Goal: Transaction & Acquisition: Purchase product/service

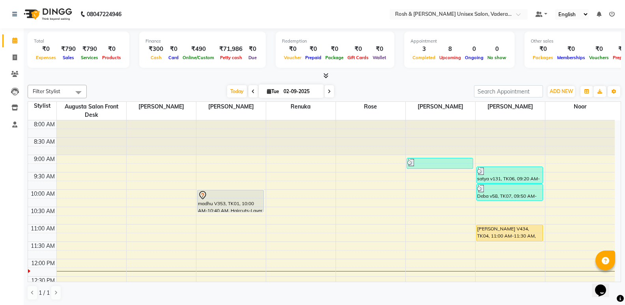
scroll to position [79, 0]
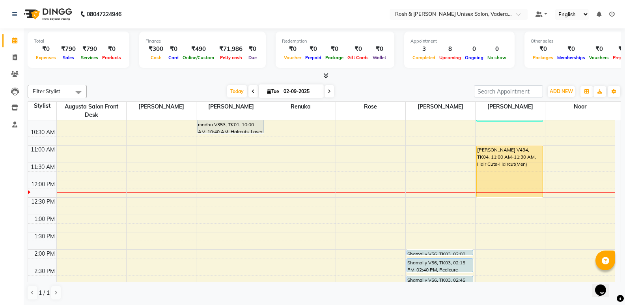
drag, startPoint x: 508, startPoint y: 162, endPoint x: 511, endPoint y: 192, distance: 30.5
click at [511, 192] on div "satya v131, TK06, 09:20 AM-09:50 AM, Hair Cuts-Haircut(Men) Deba v58, TK07, 09:…" at bounding box center [509, 266] width 69 height 451
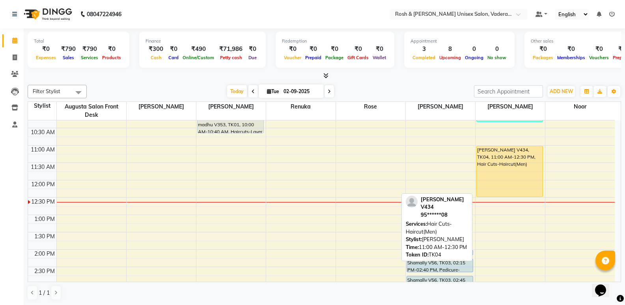
click at [502, 160] on div "[PERSON_NAME] V434, TK04, 11:00 AM-12:30 PM, Hair Cuts-Haircut(Men)" at bounding box center [510, 171] width 66 height 51
select select "1"
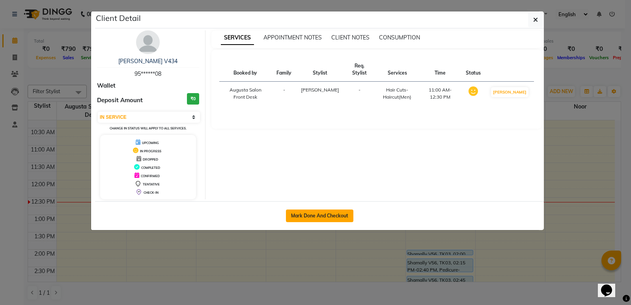
click at [324, 220] on button "Mark Done And Checkout" at bounding box center [319, 215] width 67 height 13
select select "service"
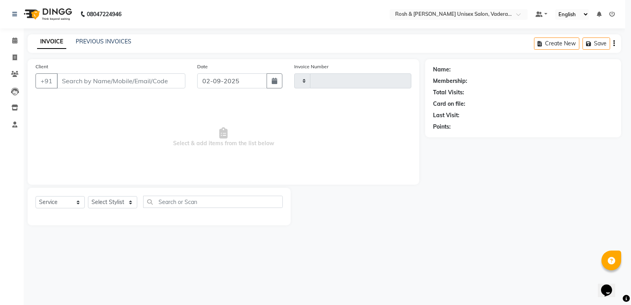
type input "0622"
select select "8657"
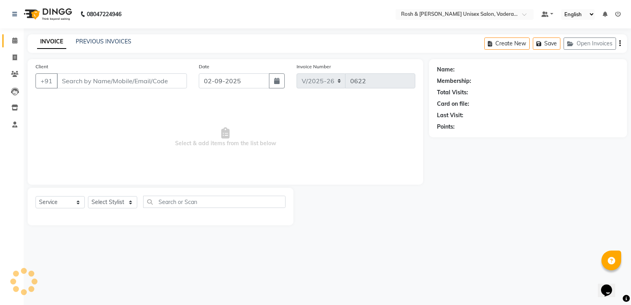
type input "95******08"
select select "87618"
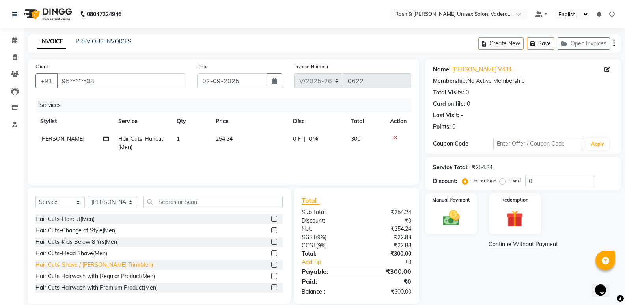
click at [100, 261] on div "Hair Cuts-Shave / [PERSON_NAME] Trim(Men)" at bounding box center [93, 265] width 117 height 8
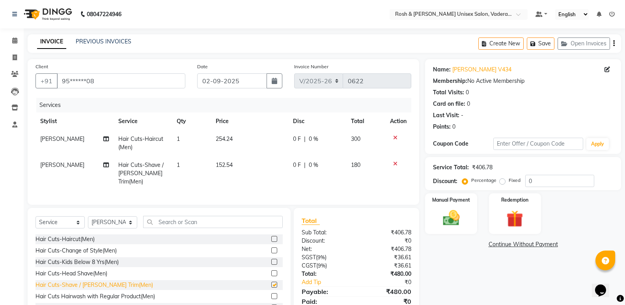
checkbox input "false"
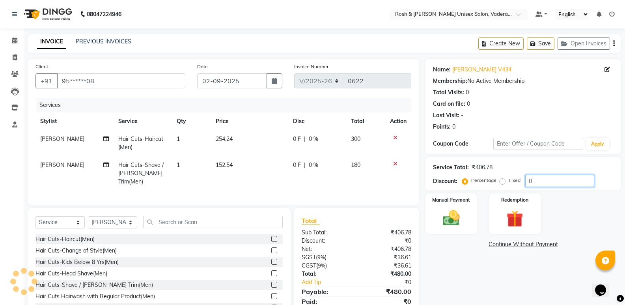
click at [536, 175] on input "0" at bounding box center [559, 181] width 69 height 12
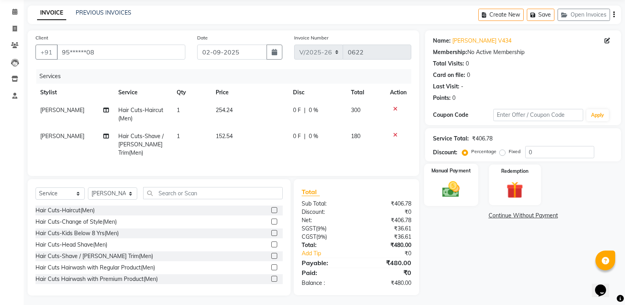
click at [460, 190] on img at bounding box center [451, 189] width 28 height 20
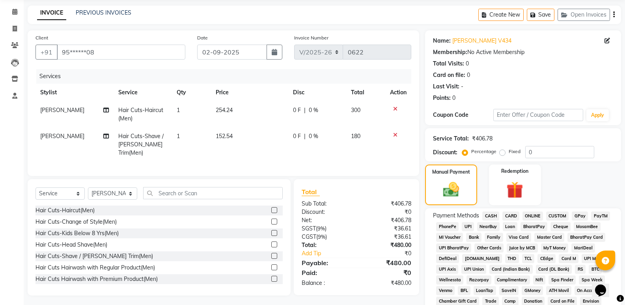
scroll to position [186, 0]
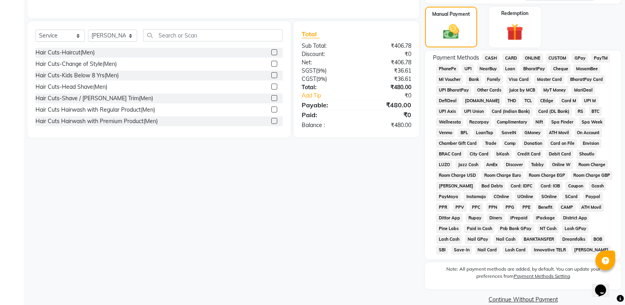
click at [507, 60] on span "CARD" at bounding box center [510, 58] width 17 height 9
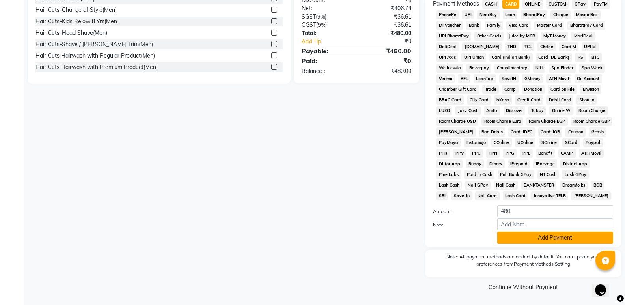
click at [529, 239] on button "Add Payment" at bounding box center [555, 237] width 116 height 12
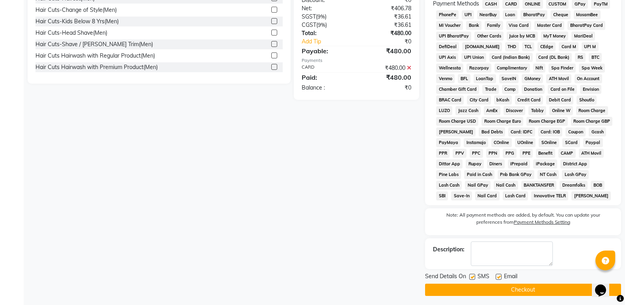
scroll to position [243, 0]
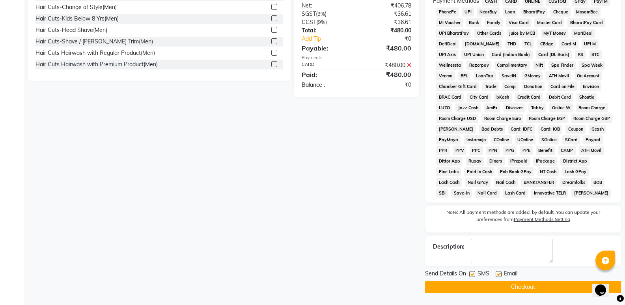
click at [480, 282] on button "Checkout" at bounding box center [523, 287] width 196 height 12
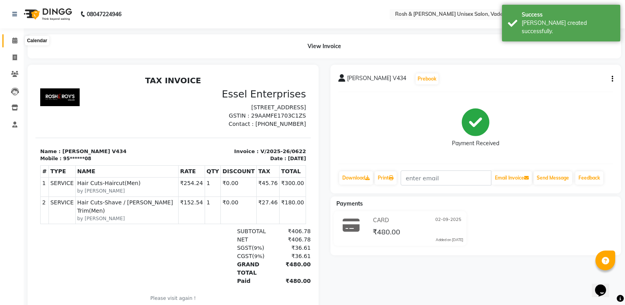
click at [18, 39] on span at bounding box center [15, 40] width 14 height 9
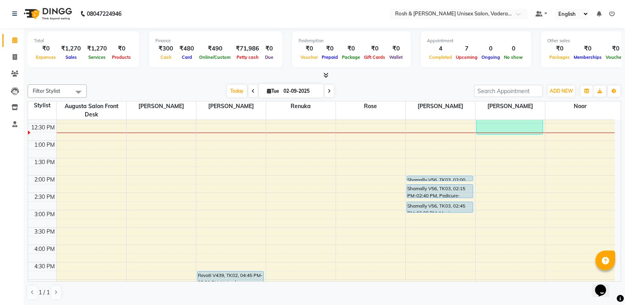
scroll to position [132, 0]
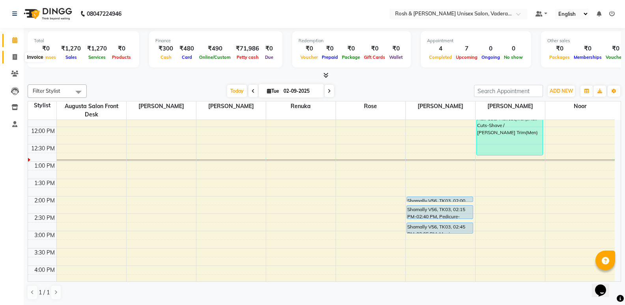
click at [13, 55] on icon at bounding box center [15, 57] width 4 height 6
select select "service"
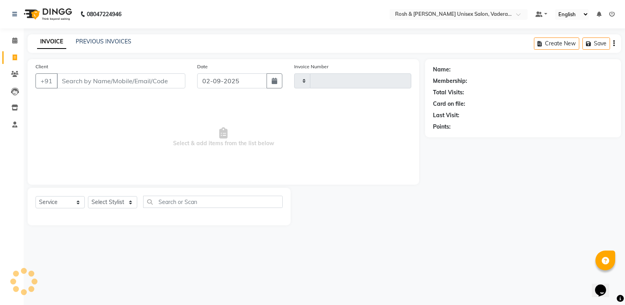
type input "0623"
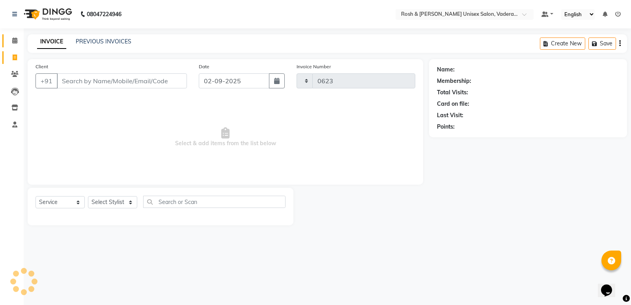
select select "8657"
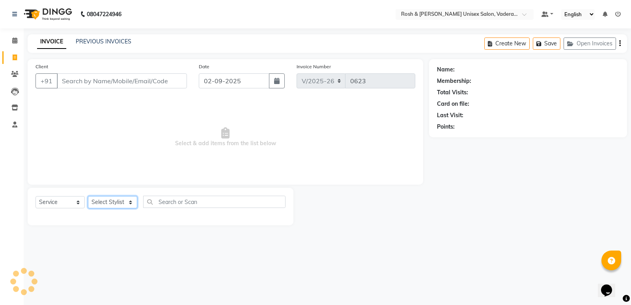
click at [112, 205] on select "Select Stylist" at bounding box center [112, 202] width 49 height 12
click at [109, 201] on select "Select Stylist Augusta Salon Front Desk [PERSON_NAME] [PERSON_NAME] [PERSON_NAM…" at bounding box center [112, 202] width 49 height 12
select select "87534"
click at [88, 196] on select "Select Stylist Augusta Salon Front Desk [PERSON_NAME] [PERSON_NAME] [PERSON_NAM…" at bounding box center [112, 202] width 49 height 12
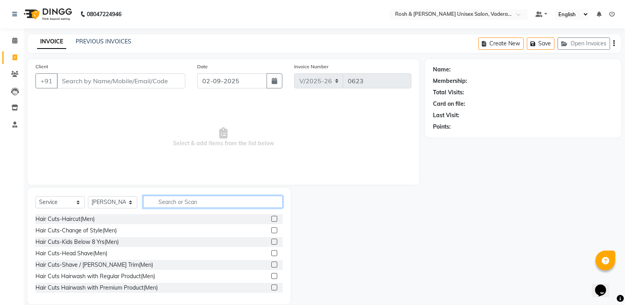
click at [171, 201] on input "text" at bounding box center [213, 202] width 140 height 12
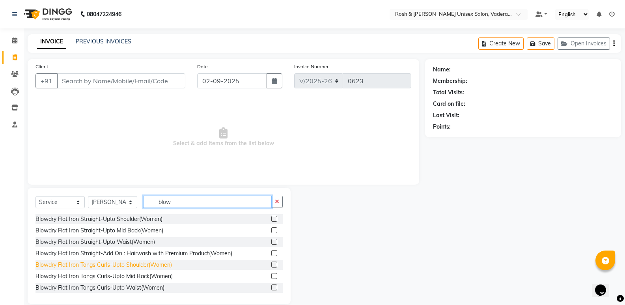
type input "blow"
click at [117, 262] on div "Blowdry Flat Iron Tongs Curls-Upto Shoulder(Women)" at bounding box center [103, 265] width 136 height 8
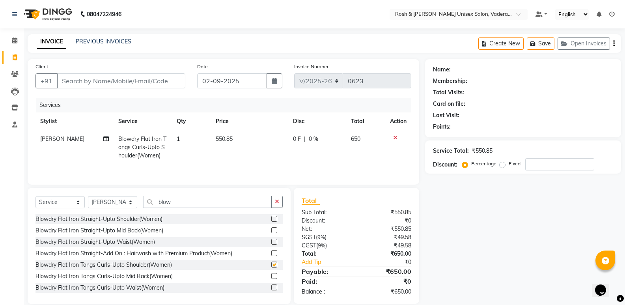
checkbox input "false"
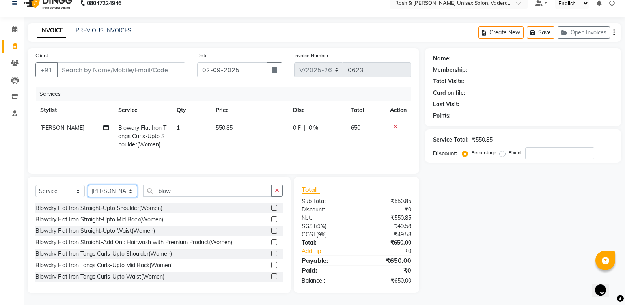
click at [127, 193] on select "Select Stylist Augusta Salon Front Desk [PERSON_NAME] [PERSON_NAME] [PERSON_NAM…" at bounding box center [112, 191] width 49 height 12
select select "87537"
click at [88, 185] on select "Select Stylist Augusta Salon Front Desk [PERSON_NAME] [PERSON_NAME] [PERSON_NAM…" at bounding box center [112, 191] width 49 height 12
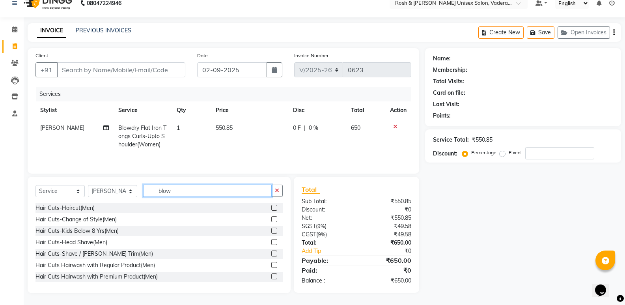
drag, startPoint x: 180, startPoint y: 191, endPoint x: 145, endPoint y: 192, distance: 35.1
click at [145, 192] on input "blow" at bounding box center [207, 190] width 128 height 12
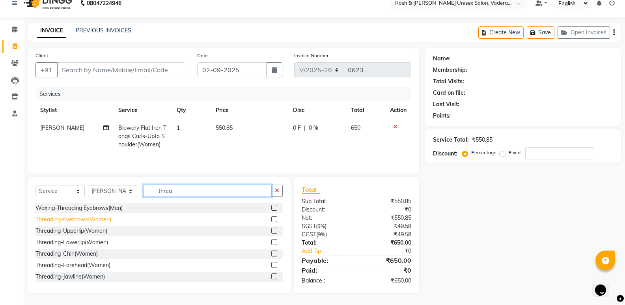
type input "threa"
click at [86, 221] on div "Threading-Eyebrows(Women)" at bounding box center [73, 219] width 76 height 8
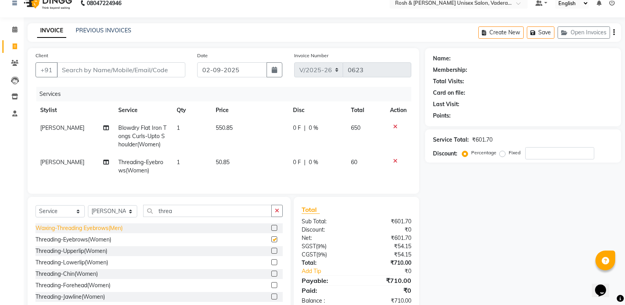
checkbox input "false"
click at [84, 255] on div "Threading-Upperlip(Women)" at bounding box center [71, 251] width 72 height 8
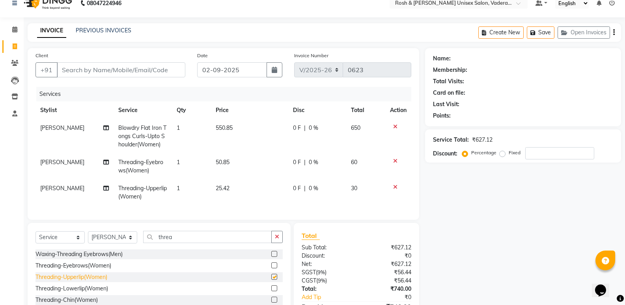
checkbox input "false"
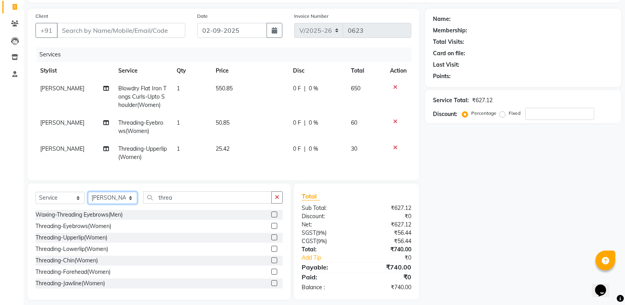
click at [125, 204] on select "Select Stylist Augusta Salon Front Desk [PERSON_NAME] [PERSON_NAME] [PERSON_NAM…" at bounding box center [112, 198] width 49 height 12
select select "87536"
click at [88, 197] on select "Select Stylist Augusta Salon Front Desk [PERSON_NAME] [PERSON_NAME] [PERSON_NAM…" at bounding box center [112, 198] width 49 height 12
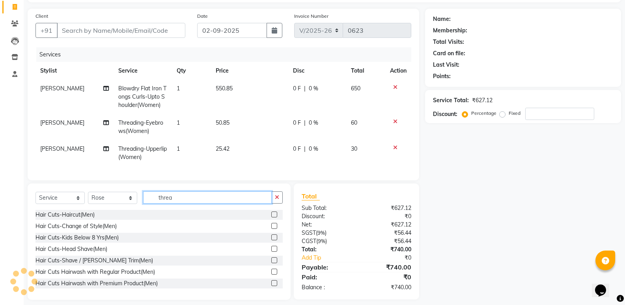
drag, startPoint x: 178, startPoint y: 203, endPoint x: 155, endPoint y: 203, distance: 22.9
click at [155, 203] on input "threa" at bounding box center [207, 197] width 128 height 12
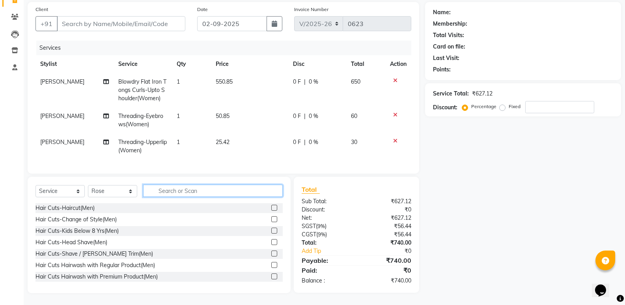
scroll to position [0, 0]
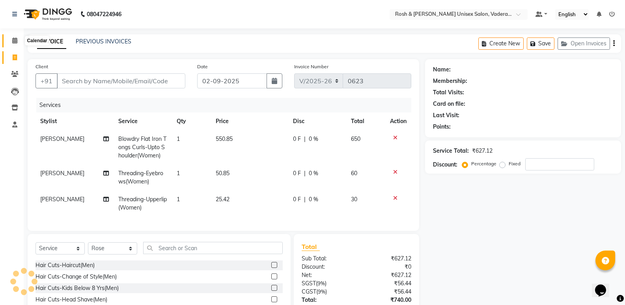
click at [13, 39] on icon at bounding box center [14, 40] width 5 height 6
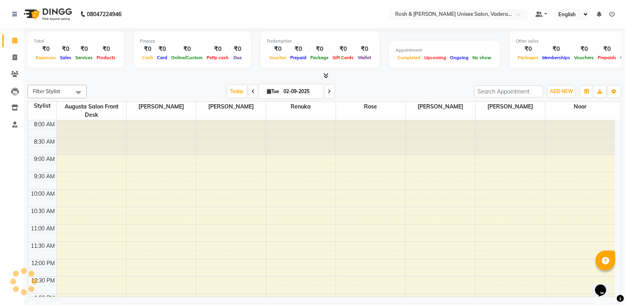
scroll to position [174, 0]
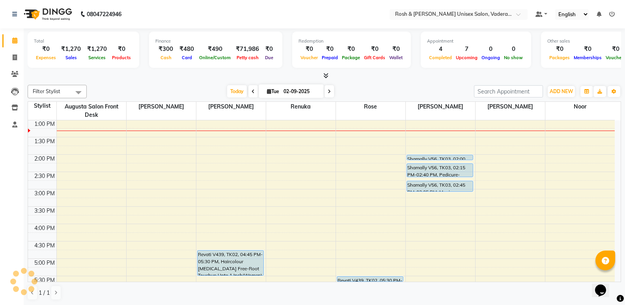
click at [283, 90] on input "02-09-2025" at bounding box center [300, 92] width 39 height 12
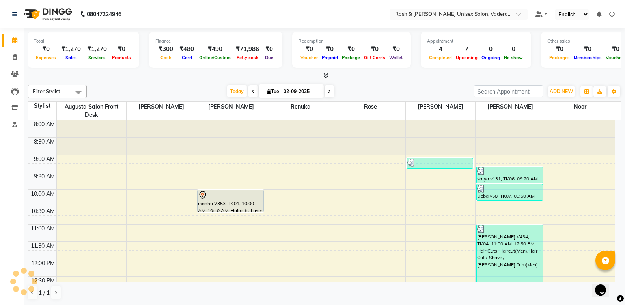
select select "9"
select select "2025"
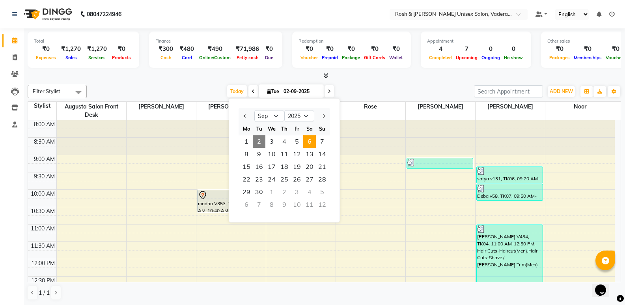
click at [312, 142] on span "6" at bounding box center [309, 141] width 13 height 13
type input "[DATE]"
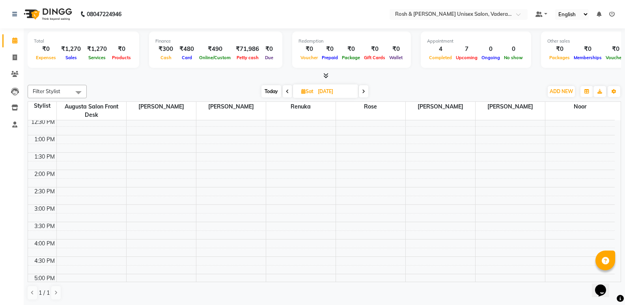
scroll to position [197, 0]
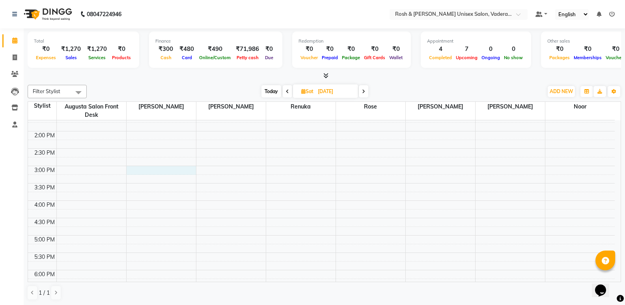
click at [167, 168] on div "8:00 AM 8:30 AM 9:00 AM 9:30 AM 10:00 AM 10:30 AM 11:00 AM 11:30 AM 12:00 PM 12…" at bounding box center [321, 148] width 587 height 451
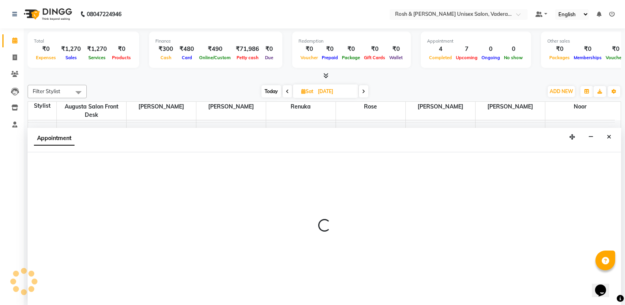
scroll to position [0, 0]
select select "87533"
select select "900"
select select "tentative"
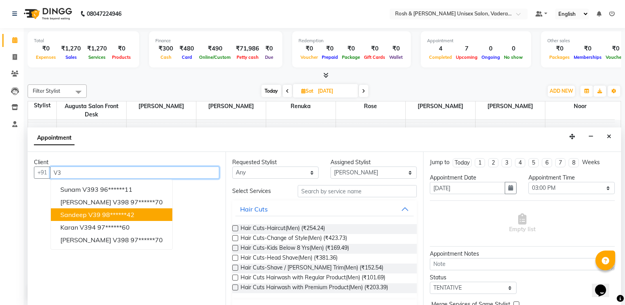
type input "V"
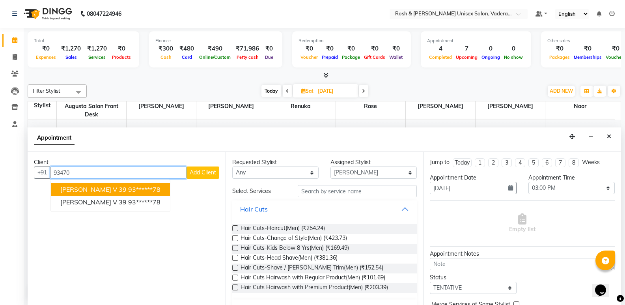
click at [128, 190] on ngb-highlight "93******78" at bounding box center [144, 189] width 32 height 8
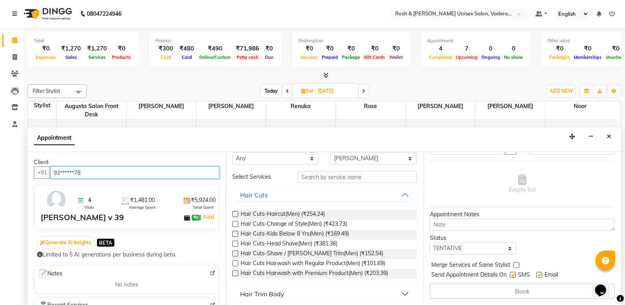
scroll to position [0, 0]
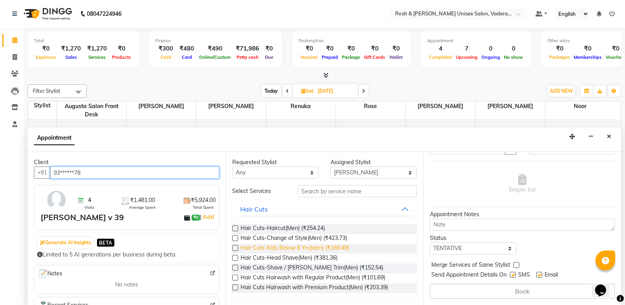
type input "93******78"
click at [283, 246] on span "Hair Cuts-Kids Below 8 Yrs(Men) (₹169.49)" at bounding box center [294, 249] width 108 height 10
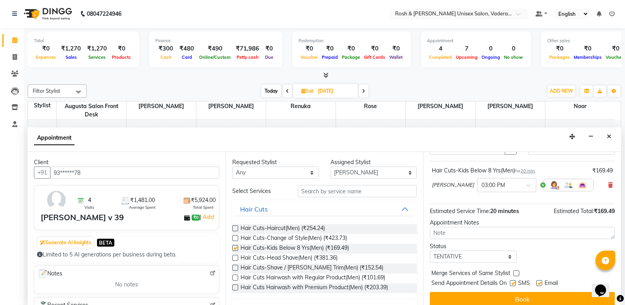
checkbox input "false"
click at [462, 257] on select "Select TENTATIVE CONFIRM UPCOMING" at bounding box center [473, 256] width 86 height 12
select select "upcoming"
click at [430, 250] on select "Select TENTATIVE CONFIRM UPCOMING" at bounding box center [473, 256] width 86 height 12
click at [450, 254] on select "Select TENTATIVE CONFIRM UPCOMING" at bounding box center [473, 256] width 86 height 12
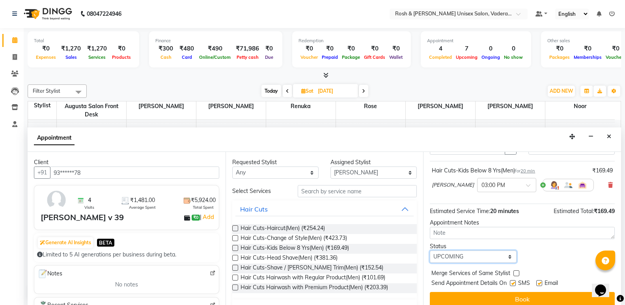
click at [430, 250] on select "Select TENTATIVE CONFIRM UPCOMING" at bounding box center [473, 256] width 86 height 12
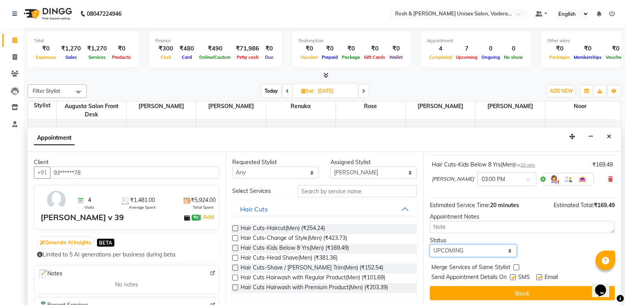
scroll to position [47, 0]
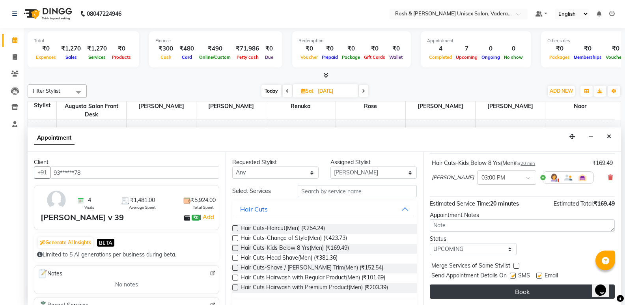
click at [498, 289] on button "Book" at bounding box center [522, 291] width 185 height 14
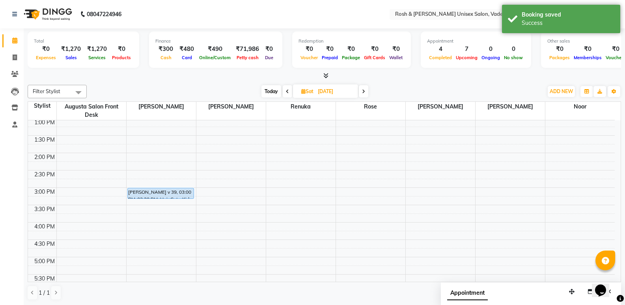
scroll to position [158, 0]
drag, startPoint x: 169, startPoint y: 216, endPoint x: 169, endPoint y: 222, distance: 5.9
click at [169, 222] on div "8:00 AM 8:30 AM 9:00 AM 9:30 AM 10:00 AM 10:30 AM 11:00 AM 11:30 AM 12:00 PM 12…" at bounding box center [321, 188] width 587 height 451
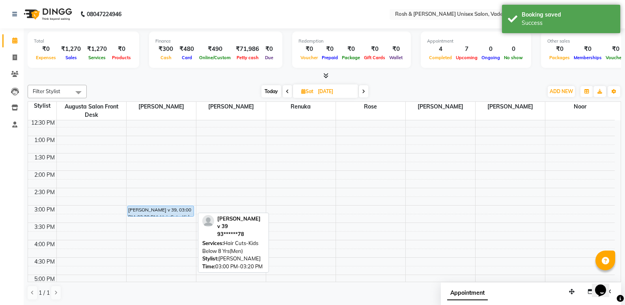
drag, startPoint x: 174, startPoint y: 215, endPoint x: 173, endPoint y: 222, distance: 6.3
click at [173, 222] on div "8:00 AM 8:30 AM 9:00 AM 9:30 AM 10:00 AM 10:30 AM 11:00 AM 11:30 AM 12:00 PM 12…" at bounding box center [321, 188] width 587 height 451
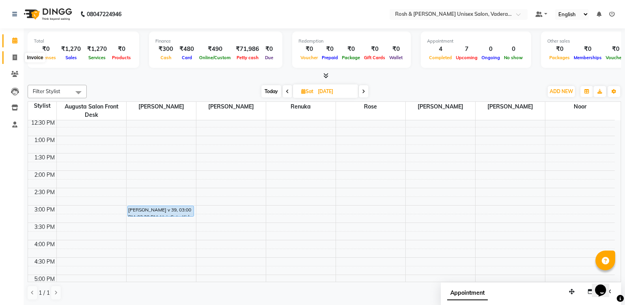
click at [15, 58] on icon at bounding box center [15, 57] width 4 height 6
select select "service"
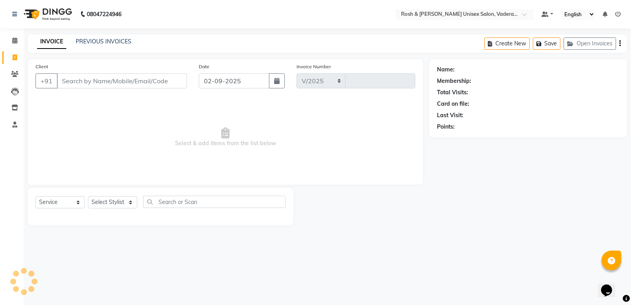
select select "8657"
type input "0623"
click at [132, 203] on select "Select Stylist" at bounding box center [112, 202] width 49 height 12
select select "87534"
click at [88, 196] on select "Select Stylist Augusta Salon Front Desk [PERSON_NAME] [PERSON_NAME] [PERSON_NAM…" at bounding box center [112, 202] width 49 height 12
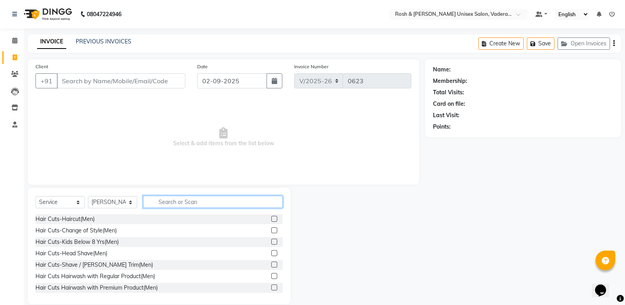
click at [171, 201] on input "text" at bounding box center [213, 202] width 140 height 12
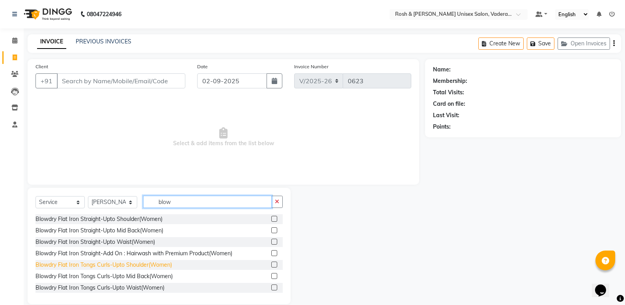
type input "blow"
click at [146, 263] on div "Blowdry Flat Iron Tongs Curls-Upto Shoulder(Women)" at bounding box center [103, 265] width 136 height 8
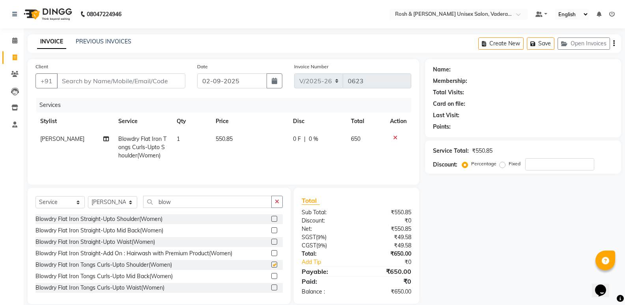
checkbox input "false"
click at [132, 205] on select "Select Stylist Augusta Salon Front Desk [PERSON_NAME] [PERSON_NAME] [PERSON_NAM…" at bounding box center [112, 202] width 49 height 12
select select "87537"
click at [88, 196] on select "Select Stylist Augusta Salon Front Desk [PERSON_NAME] [PERSON_NAME] [PERSON_NAM…" at bounding box center [112, 202] width 49 height 12
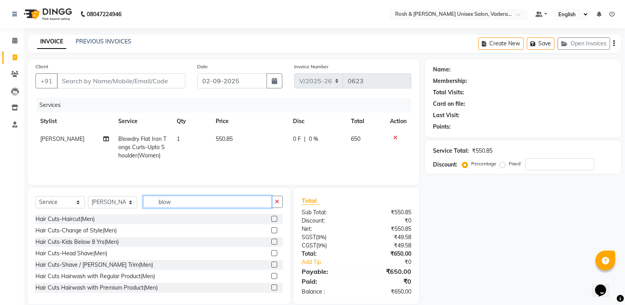
drag, startPoint x: 177, startPoint y: 203, endPoint x: 140, endPoint y: 203, distance: 37.1
click at [140, 203] on div "Select Service Product Membership Package Voucher Prepaid Gift Card Select Styl…" at bounding box center [158, 205] width 247 height 19
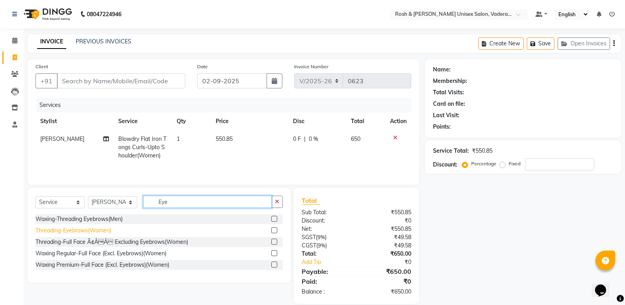
type input "Eye"
click at [99, 231] on div "Threading-Eyebrows(Women)" at bounding box center [73, 230] width 76 height 8
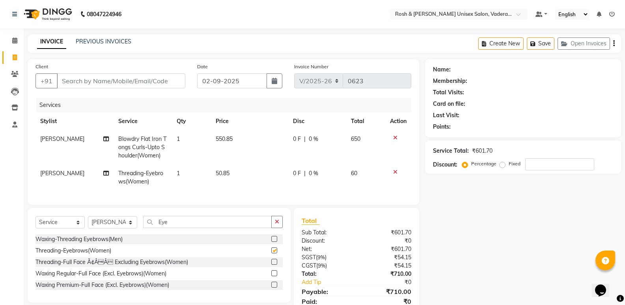
checkbox input "false"
drag, startPoint x: 172, startPoint y: 223, endPoint x: 151, endPoint y: 230, distance: 22.4
click at [151, 228] on input "Eye" at bounding box center [207, 222] width 128 height 12
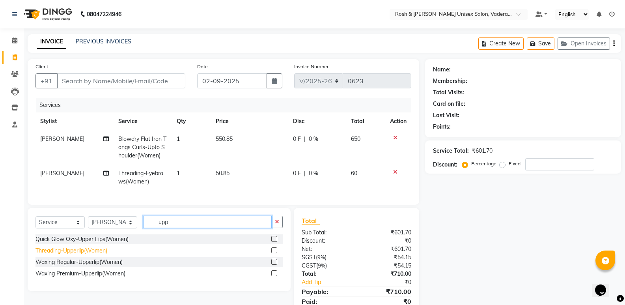
type input "upp"
click at [92, 255] on div "Threading-Upperlip(Women)" at bounding box center [71, 250] width 72 height 8
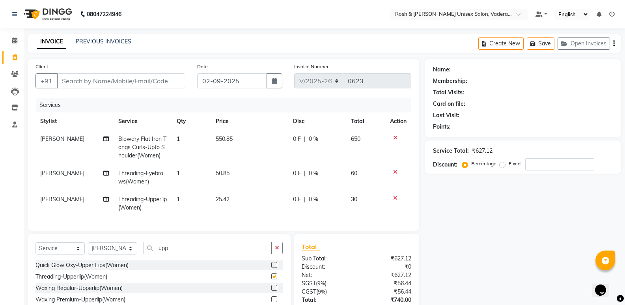
checkbox input "false"
drag, startPoint x: 114, startPoint y: 254, endPoint x: 117, endPoint y: 266, distance: 13.1
click at [114, 254] on select "Select Stylist Augusta Salon Front Desk [PERSON_NAME] [PERSON_NAME] [PERSON_NAM…" at bounding box center [112, 248] width 49 height 12
select select "87536"
click at [88, 248] on select "Select Stylist Augusta Salon Front Desk [PERSON_NAME] [PERSON_NAME] [PERSON_NAM…" at bounding box center [112, 248] width 49 height 12
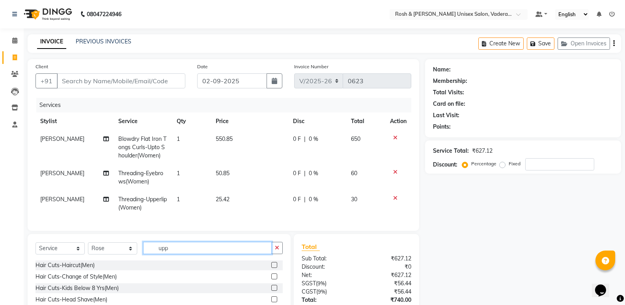
drag, startPoint x: 176, startPoint y: 254, endPoint x: 142, endPoint y: 256, distance: 33.6
click at [142, 256] on div "Select Service Product Membership Package Voucher Prepaid Gift Card Select Styl…" at bounding box center [158, 251] width 247 height 19
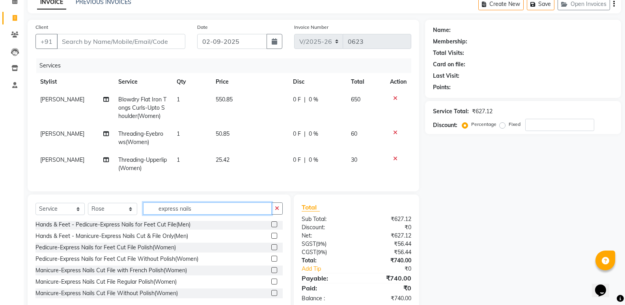
scroll to position [63, 0]
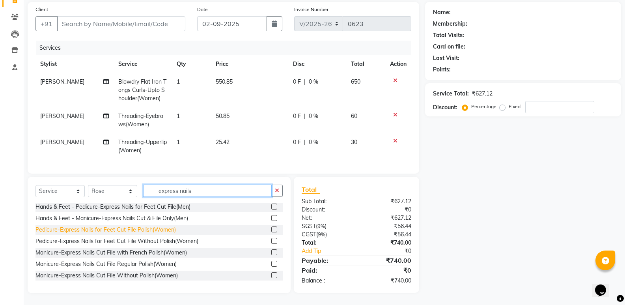
type input "express nails"
click at [96, 232] on div "Pedicure-Express Nails for Feet Cut File Polish(Women)" at bounding box center [105, 229] width 140 height 8
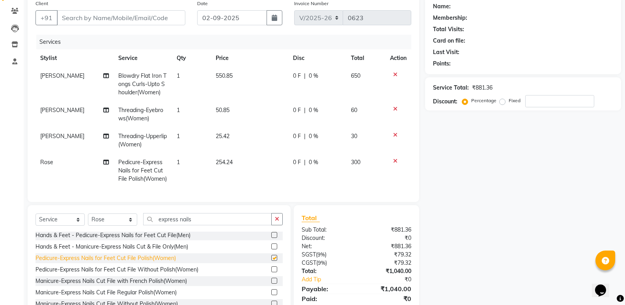
checkbox input "false"
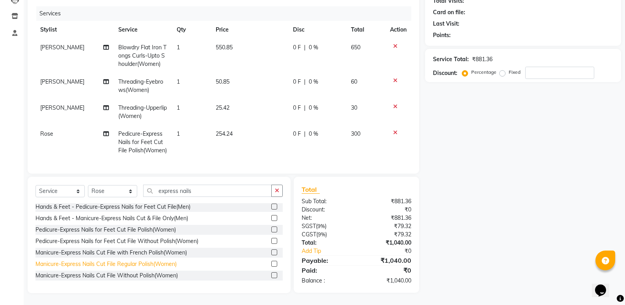
click at [103, 267] on div "Manicure-Express Nails Cut File Regular Polish(Women)" at bounding box center [105, 264] width 141 height 8
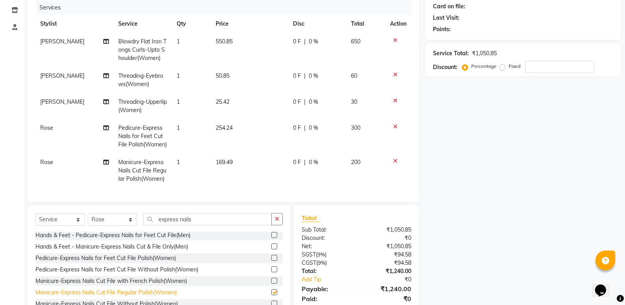
checkbox input "false"
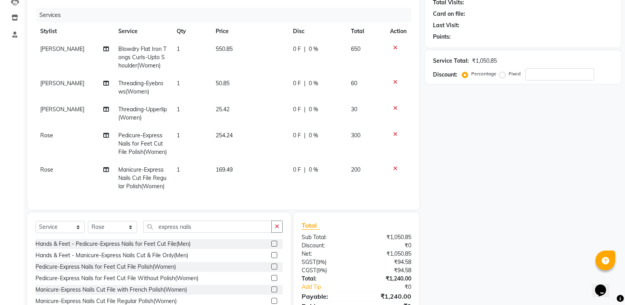
scroll to position [129, 0]
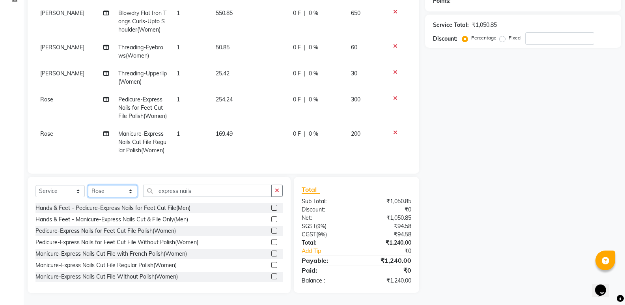
click at [128, 191] on select "Select Stylist Augusta Salon Front Desk [PERSON_NAME] [PERSON_NAME] [PERSON_NAM…" at bounding box center [112, 191] width 49 height 12
select select "89151"
click at [88, 185] on select "Select Stylist Augusta Salon Front Desk [PERSON_NAME] [PERSON_NAME] [PERSON_NAM…" at bounding box center [112, 191] width 49 height 12
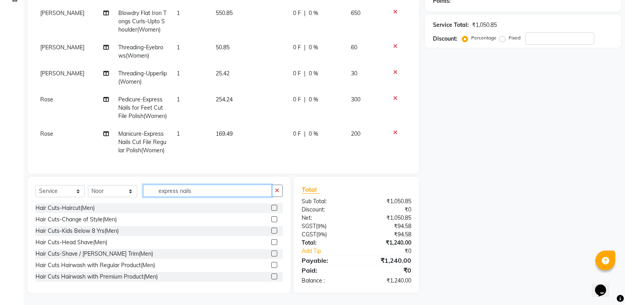
click at [198, 193] on input "express nails" at bounding box center [207, 190] width 128 height 12
type input "e"
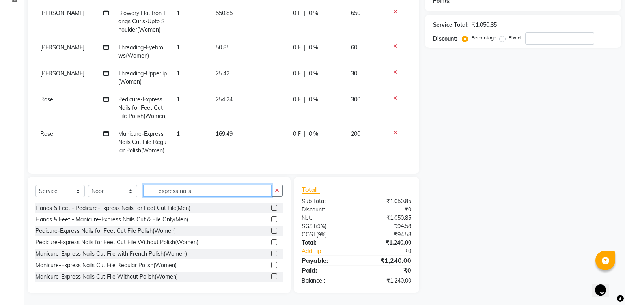
type input "express nails"
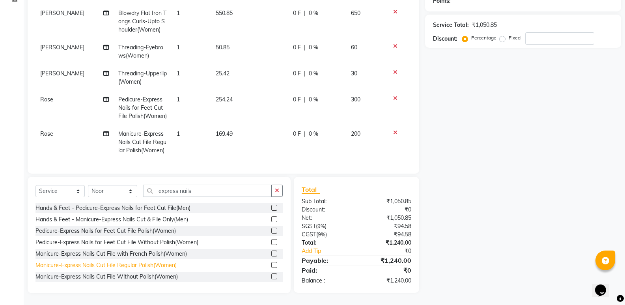
click at [91, 263] on div "Manicure-Express Nails Cut File Regular Polish(Women)" at bounding box center [105, 265] width 141 height 8
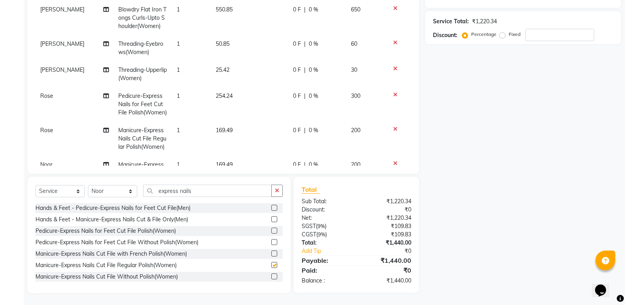
checkbox input "false"
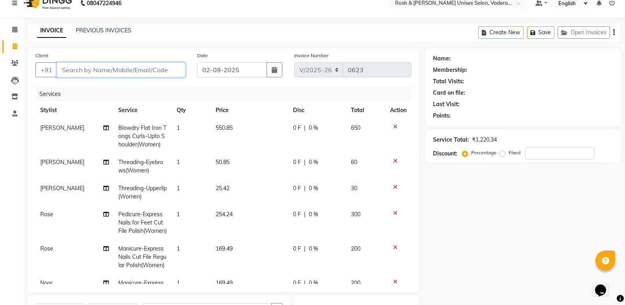
click at [134, 65] on input "Client" at bounding box center [121, 69] width 128 height 15
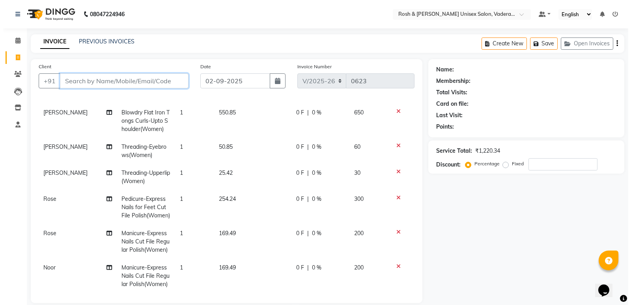
scroll to position [39, 0]
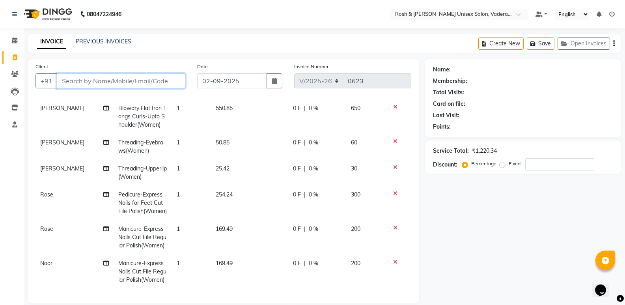
click at [147, 81] on input "Client" at bounding box center [121, 80] width 128 height 15
type input "7"
type input "0"
type input "7706501818"
click at [164, 78] on span "Add Client" at bounding box center [164, 81] width 31 height 8
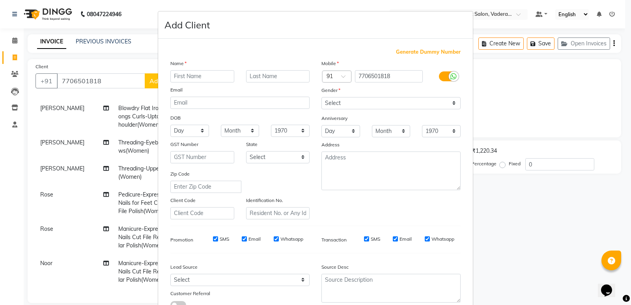
click at [195, 73] on input "text" at bounding box center [202, 76] width 64 height 12
type input "[PERSON_NAME]"
type input "V404"
drag, startPoint x: 343, startPoint y: 100, endPoint x: 339, endPoint y: 102, distance: 4.6
click at [343, 101] on select "Select [DEMOGRAPHIC_DATA] [DEMOGRAPHIC_DATA] Other Prefer Not To Say" at bounding box center [390, 103] width 139 height 12
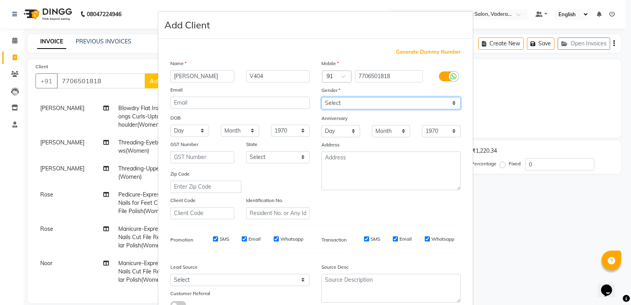
select select "[DEMOGRAPHIC_DATA]"
click at [321, 97] on select "Select [DEMOGRAPHIC_DATA] [DEMOGRAPHIC_DATA] Other Prefer Not To Say" at bounding box center [390, 103] width 139 height 12
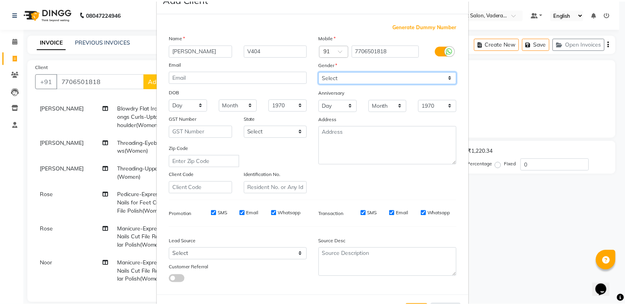
scroll to position [59, 0]
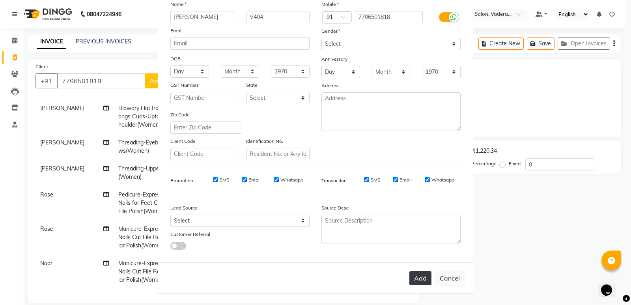
click at [409, 280] on button "Add" at bounding box center [420, 278] width 22 height 14
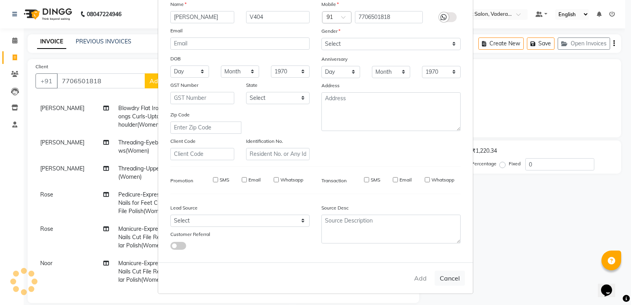
type input "77******18"
select select
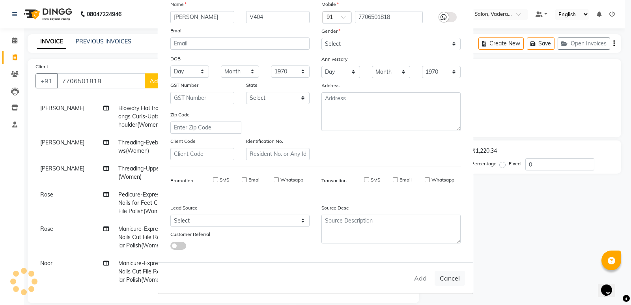
select select
checkbox input "false"
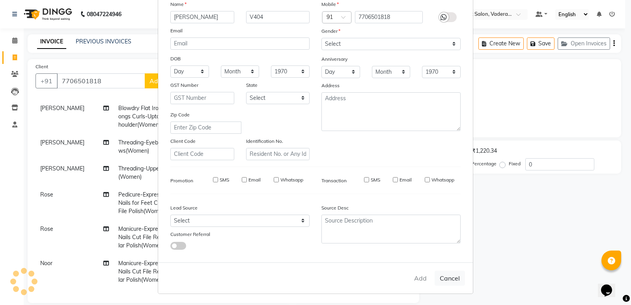
checkbox input "false"
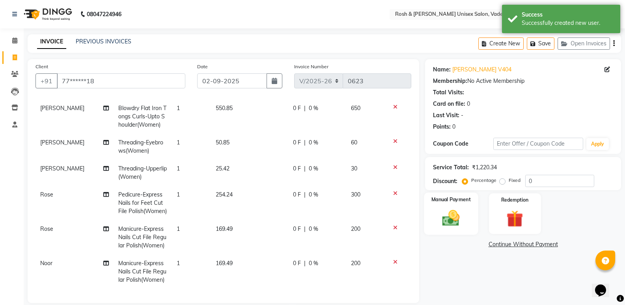
click at [447, 208] on img at bounding box center [451, 218] width 28 height 20
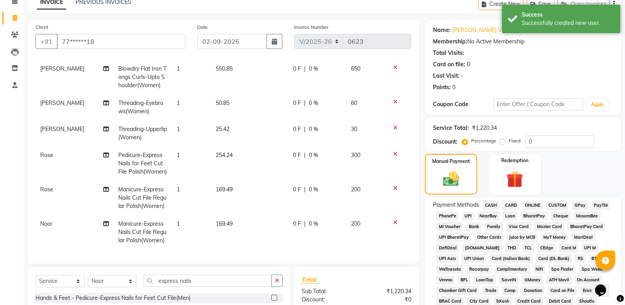
scroll to position [197, 0]
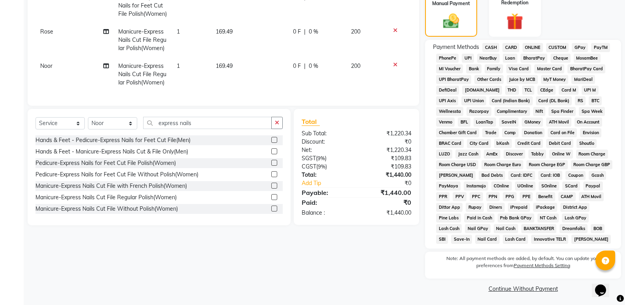
click at [510, 47] on span "CARD" at bounding box center [510, 47] width 17 height 9
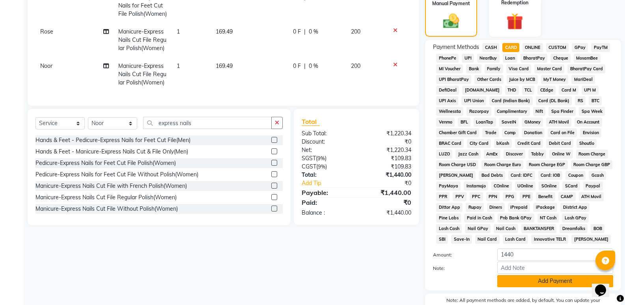
scroll to position [240, 0]
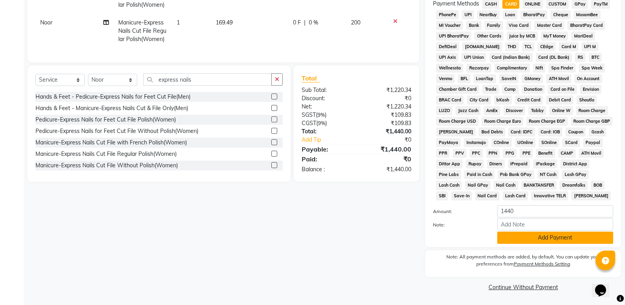
click at [560, 235] on button "Add Payment" at bounding box center [555, 237] width 116 height 12
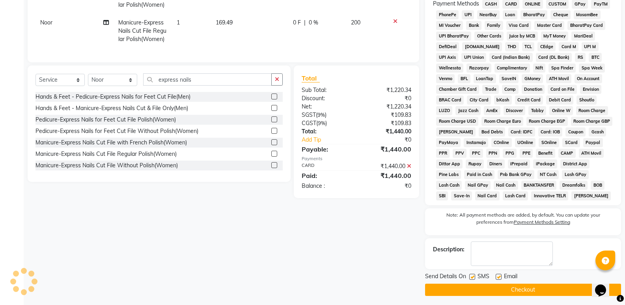
click at [525, 290] on button "Checkout" at bounding box center [523, 289] width 196 height 12
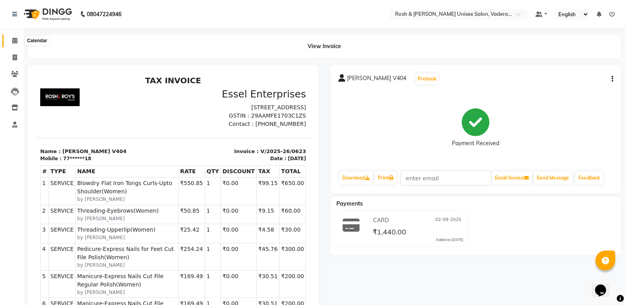
click at [16, 41] on icon at bounding box center [14, 40] width 5 height 6
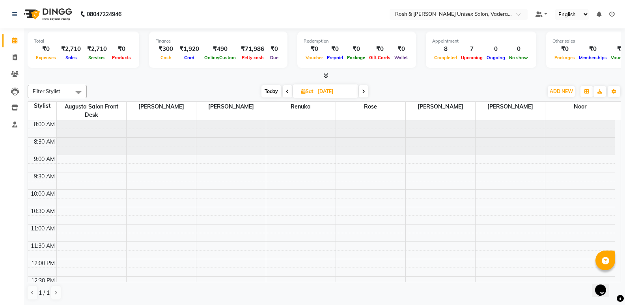
click at [273, 93] on span "Today" at bounding box center [271, 91] width 20 height 12
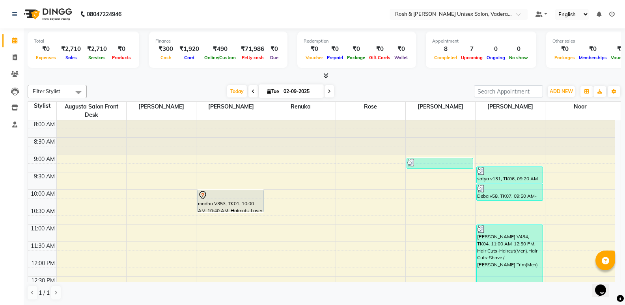
click at [325, 72] on span at bounding box center [324, 76] width 8 height 8
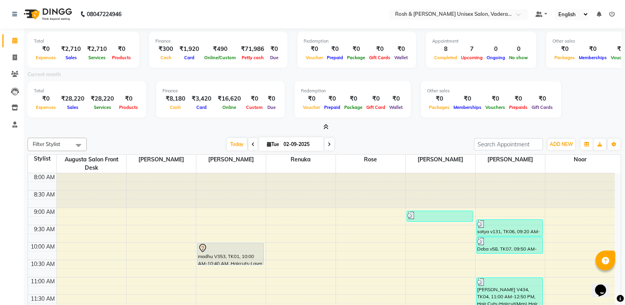
click at [322, 124] on span at bounding box center [324, 127] width 8 height 8
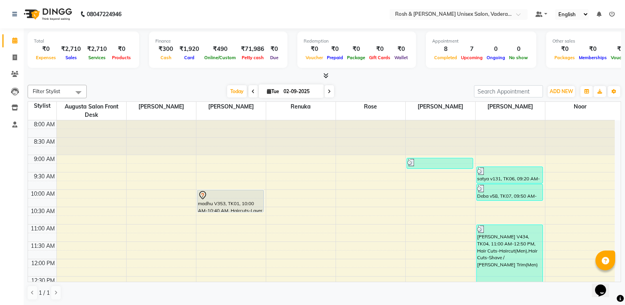
click at [330, 93] on span at bounding box center [328, 91] width 9 height 12
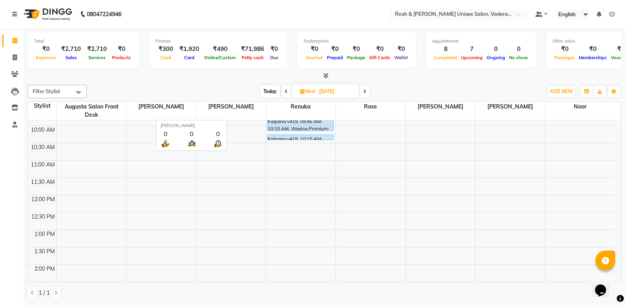
scroll to position [56, 0]
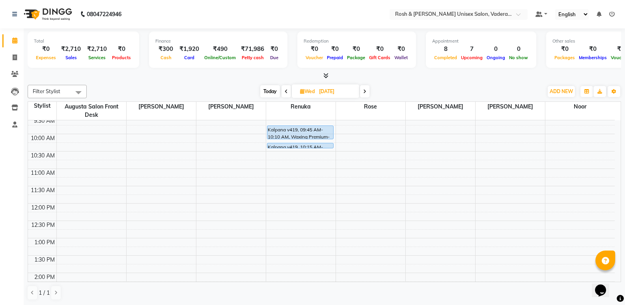
click at [271, 84] on div "Filter Stylist Select All Augusta Salon Front Desk [PERSON_NAME] [PERSON_NAME] …" at bounding box center [324, 193] width 593 height 222
click at [270, 90] on span "Today" at bounding box center [270, 91] width 20 height 12
type input "02-09-2025"
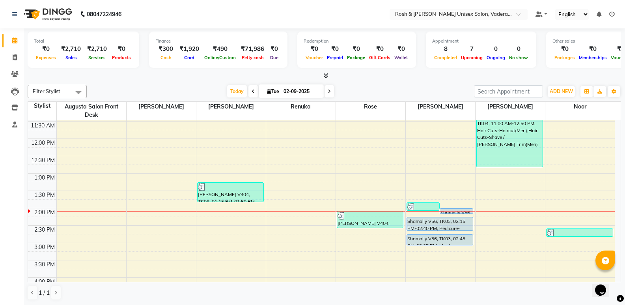
scroll to position [134, 0]
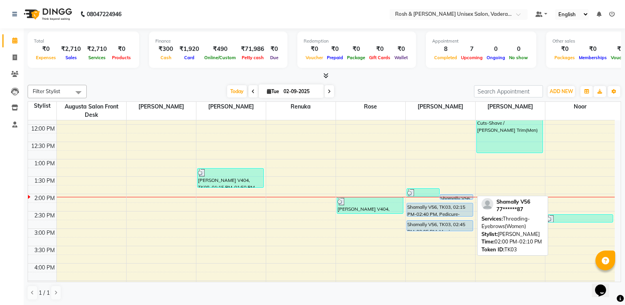
click at [447, 196] on div "Shamally V56, TK03, 02:00 PM-02:10 PM, Threading-Eyebrows(Women)" at bounding box center [456, 196] width 33 height 5
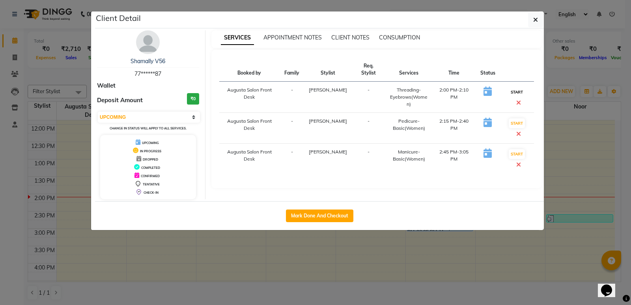
click at [512, 87] on button "START" at bounding box center [516, 92] width 16 height 10
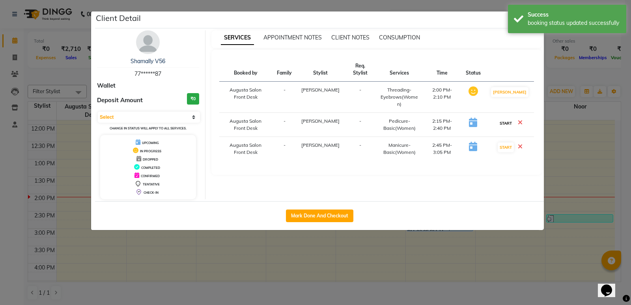
click at [503, 118] on button "START" at bounding box center [505, 123] width 16 height 10
click at [507, 142] on button "START" at bounding box center [505, 147] width 16 height 10
select select "1"
click at [549, 150] on ngb-modal-window "Client Detail Shamally V56 77******87 Wallet Deposit Amount ₹0 Select IN SERVIC…" at bounding box center [315, 152] width 631 height 305
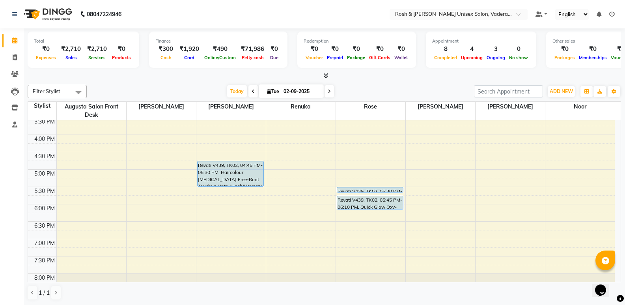
scroll to position [276, 0]
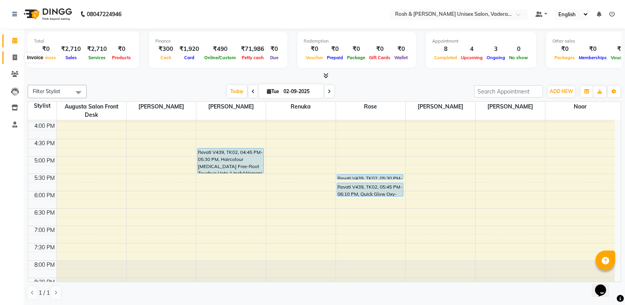
click at [19, 58] on span at bounding box center [15, 57] width 14 height 9
select select "service"
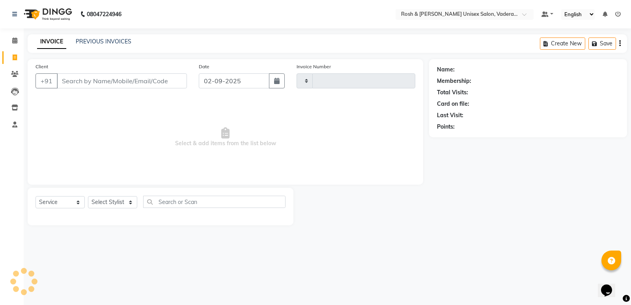
type input "0624"
select select "8657"
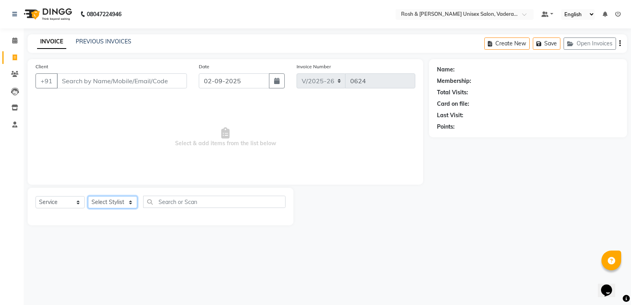
drag, startPoint x: 110, startPoint y: 203, endPoint x: 110, endPoint y: 207, distance: 4.3
click at [110, 203] on select "Select Stylist" at bounding box center [112, 202] width 49 height 12
select select "87618"
click at [88, 196] on select "Select Stylist Augusta Salon Front Desk [PERSON_NAME] [PERSON_NAME] [PERSON_NAM…" at bounding box center [112, 202] width 49 height 12
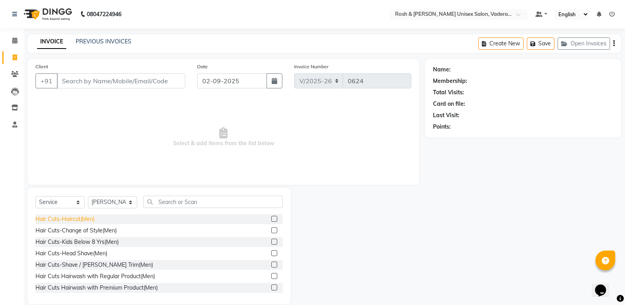
click at [55, 218] on div "Hair Cuts-Haircut(Men)" at bounding box center [64, 219] width 59 height 8
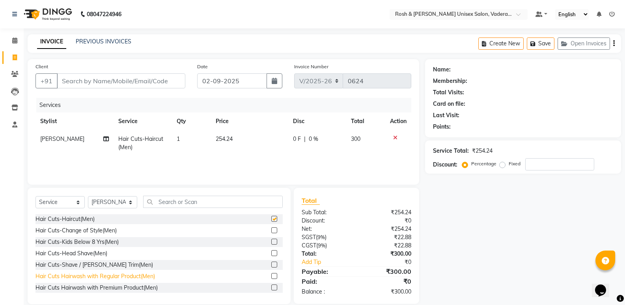
checkbox input "false"
click at [101, 266] on div "Hair Cuts-Shave / [PERSON_NAME] Trim(Men)" at bounding box center [93, 265] width 117 height 8
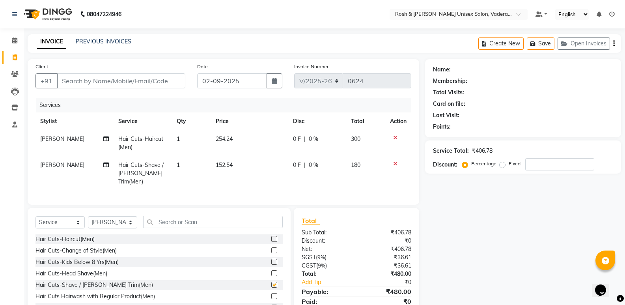
checkbox input "false"
click at [143, 83] on input "Client" at bounding box center [121, 80] width 128 height 15
type input "V"
type input "0"
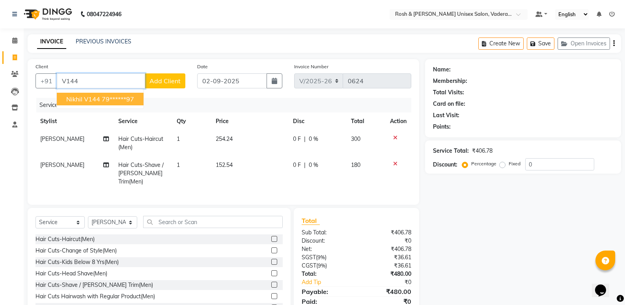
click at [91, 99] on span "Nikhil v144" at bounding box center [83, 99] width 34 height 8
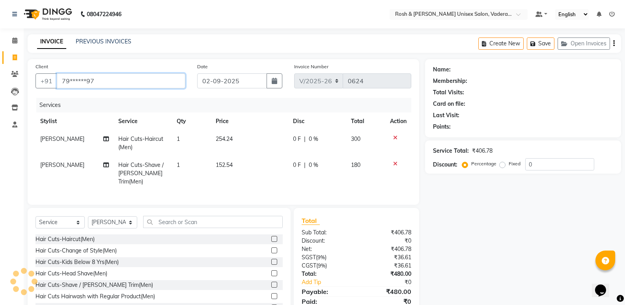
type input "79******97"
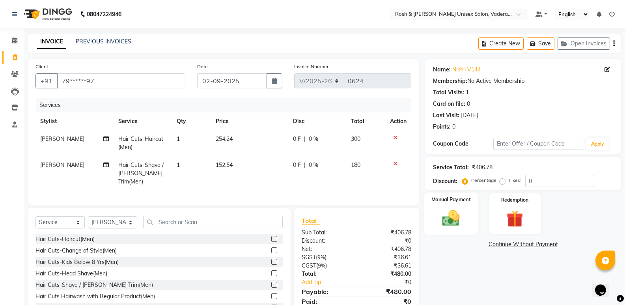
click at [446, 216] on img at bounding box center [451, 218] width 28 height 20
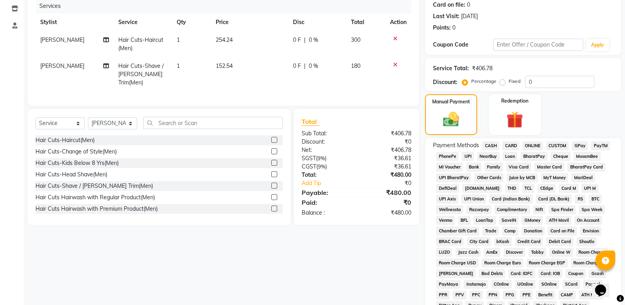
scroll to position [118, 0]
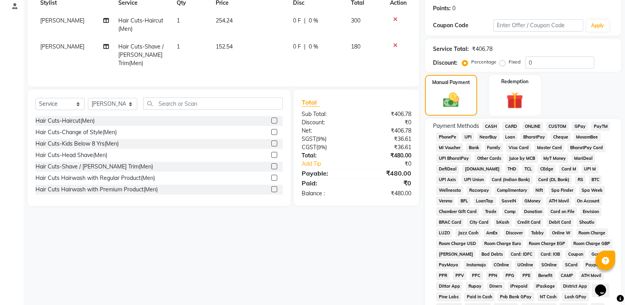
click at [508, 123] on span "CARD" at bounding box center [510, 126] width 17 height 9
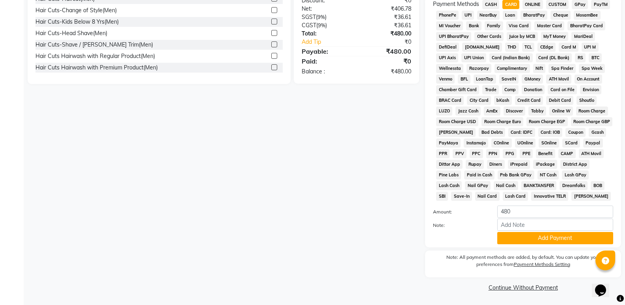
scroll to position [240, 0]
click at [525, 235] on button "Add Payment" at bounding box center [555, 237] width 116 height 12
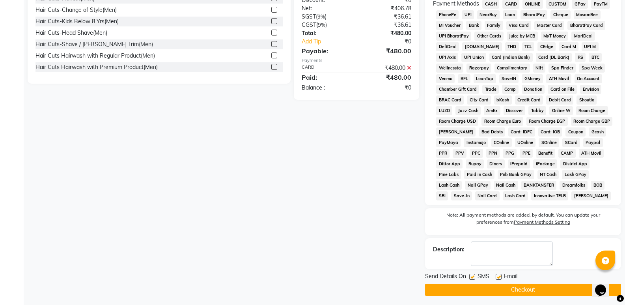
scroll to position [243, 0]
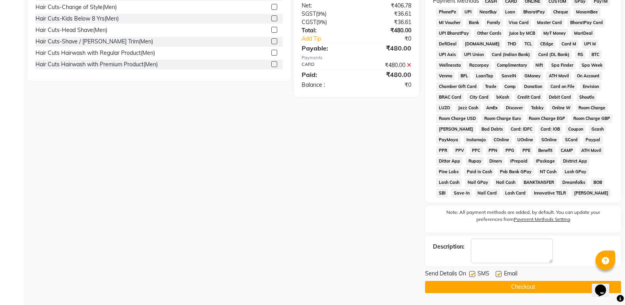
click at [503, 285] on button "Checkout" at bounding box center [523, 287] width 196 height 12
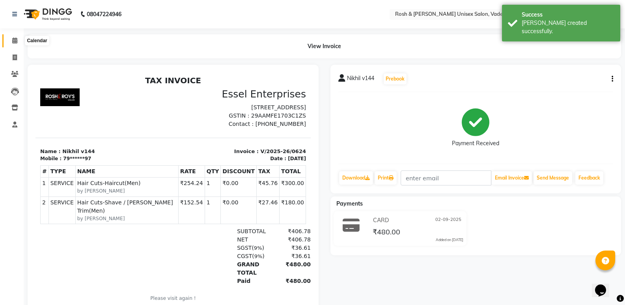
click at [13, 42] on icon at bounding box center [14, 40] width 5 height 6
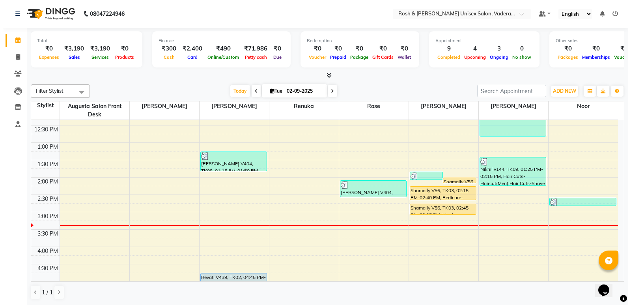
scroll to position [132, 0]
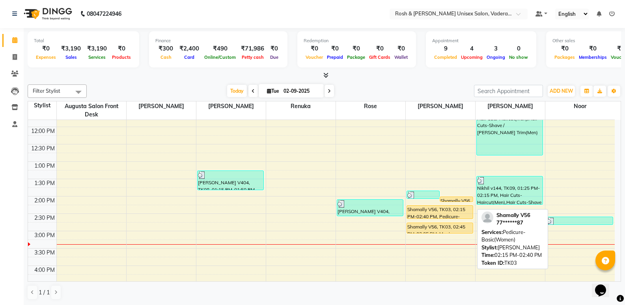
click at [453, 214] on div "Shamally V56, TK03, 02:15 PM-02:40 PM, Pedicure-Basic(Women)" at bounding box center [440, 211] width 66 height 13
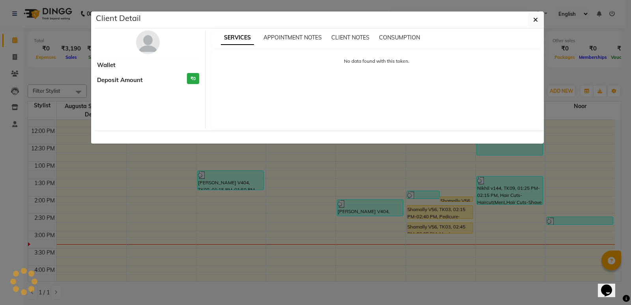
select select "1"
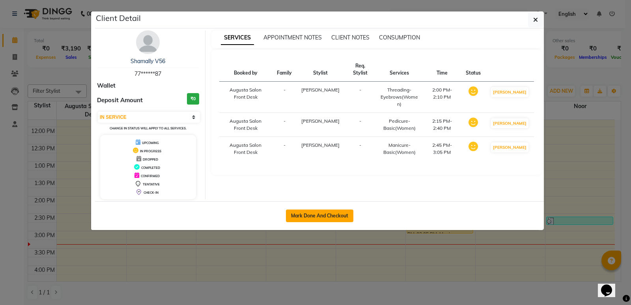
click at [320, 219] on button "Mark Done And Checkout" at bounding box center [319, 215] width 67 height 13
select select "service"
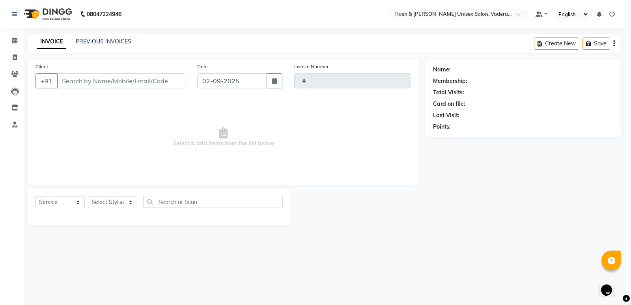
type input "0625"
select select "8657"
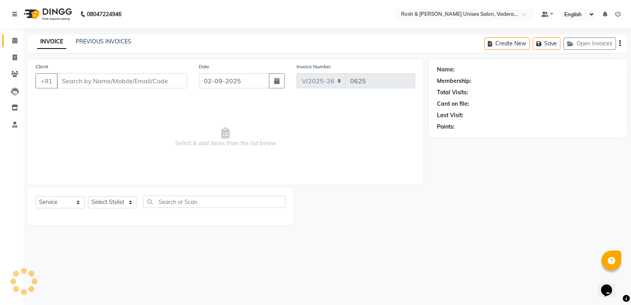
type input "77******87"
select select "87537"
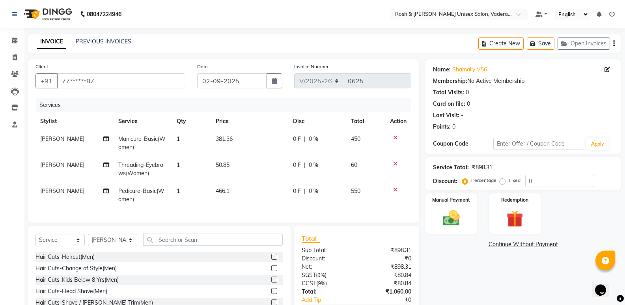
click at [48, 189] on span "[PERSON_NAME]" at bounding box center [62, 190] width 44 height 7
select select "87537"
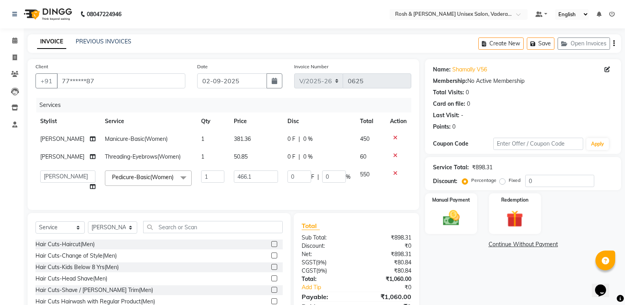
click at [56, 169] on td "Augusta Salon Front Desk Jessy Jittu Milton Noor Renuka Rose Sushma" at bounding box center [67, 181] width 65 height 30
click at [56, 177] on select "Augusta Salon Front Desk Jessy Jittu Milton Noor Renuka Rose Sushma" at bounding box center [67, 176] width 55 height 12
select select "89151"
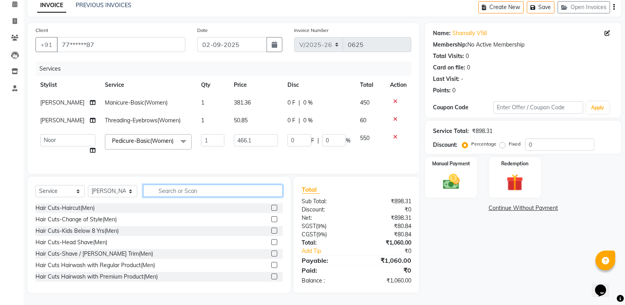
click at [167, 186] on input "text" at bounding box center [213, 190] width 140 height 12
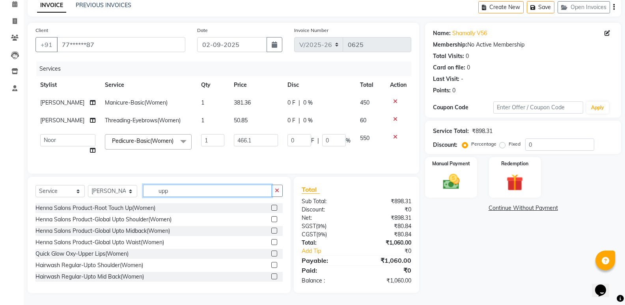
scroll to position [45, 0]
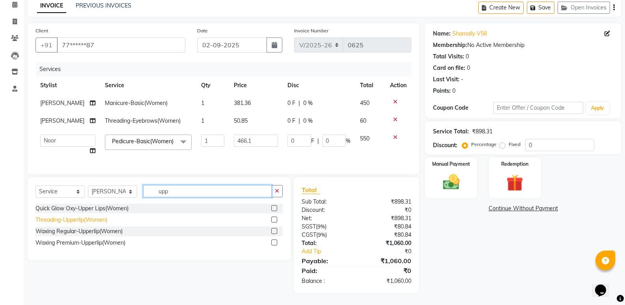
type input "upp"
click at [101, 217] on div "Threading-Upperlip(Women)" at bounding box center [71, 220] width 72 height 8
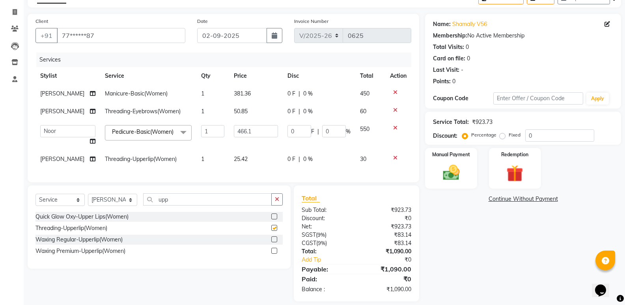
checkbox input "false"
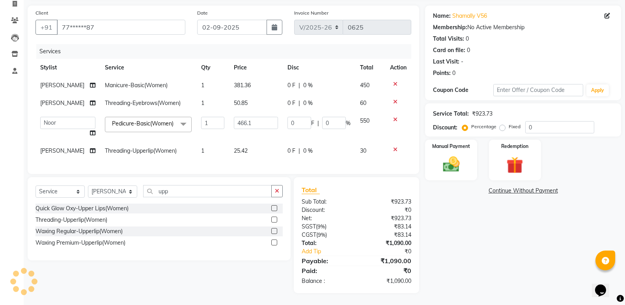
scroll to position [24, 0]
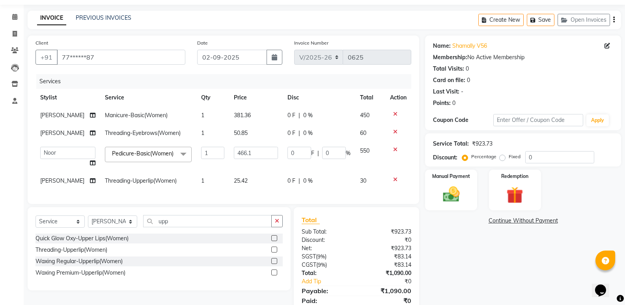
click at [396, 149] on icon at bounding box center [395, 150] width 4 height 6
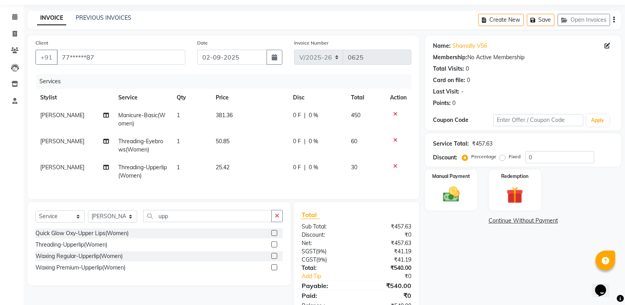
click at [394, 115] on icon at bounding box center [395, 114] width 4 height 6
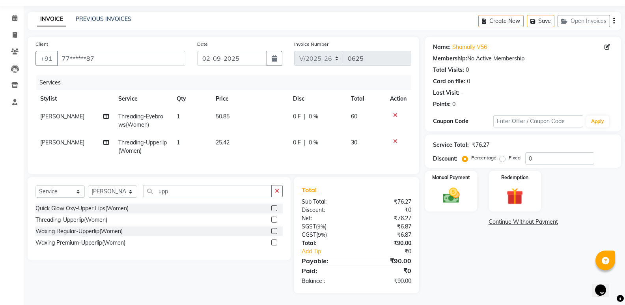
scroll to position [28, 0]
click at [194, 192] on input "upp" at bounding box center [207, 191] width 128 height 12
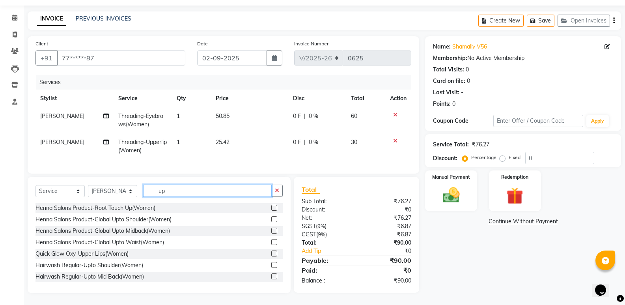
type input "u"
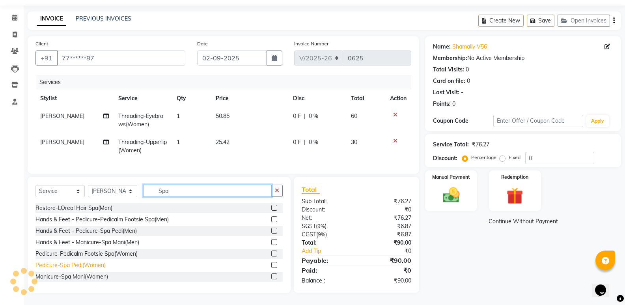
type input "Spa"
click at [67, 267] on div "Pedicure-Spa Pedi(Women)" at bounding box center [70, 265] width 70 height 8
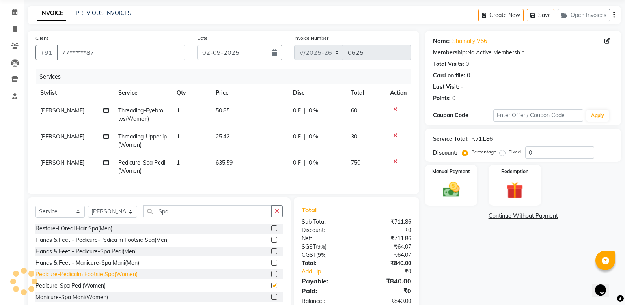
checkbox input "false"
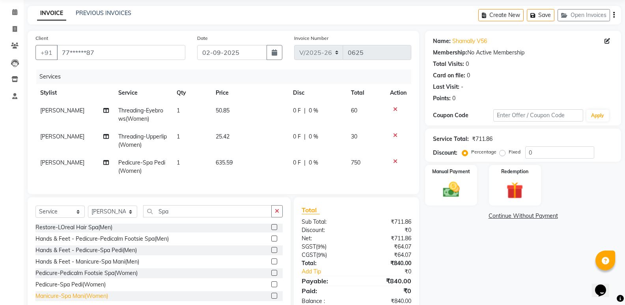
click at [95, 300] on div "Manicure-Spa Mani(Women)" at bounding box center [71, 296] width 73 height 8
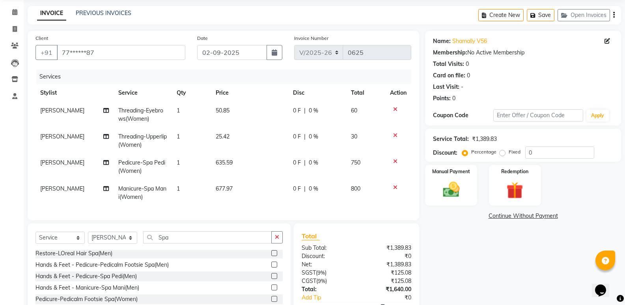
checkbox input "false"
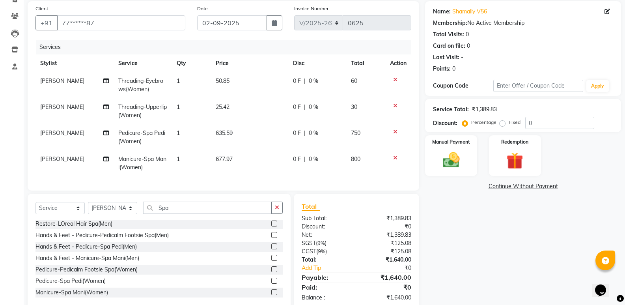
scroll to position [81, 0]
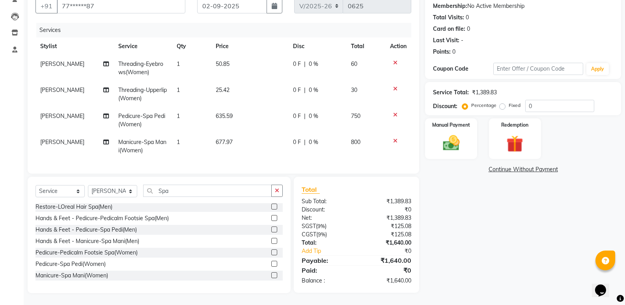
click at [55, 107] on td "[PERSON_NAME]" at bounding box center [74, 120] width 78 height 26
select select "87537"
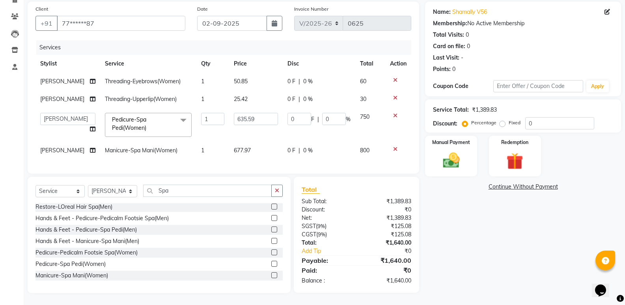
scroll to position [63, 0]
click at [52, 113] on select "Augusta Salon Front Desk Jessy Jittu Milton Noor Renuka Rose Sushma" at bounding box center [67, 119] width 55 height 12
select select "89151"
click at [483, 211] on div "Name: Shamally V56 Membership: No Active Membership Total Visits: 0 Card on fil…" at bounding box center [526, 147] width 202 height 291
click at [227, 192] on input "Spa" at bounding box center [207, 190] width 128 height 12
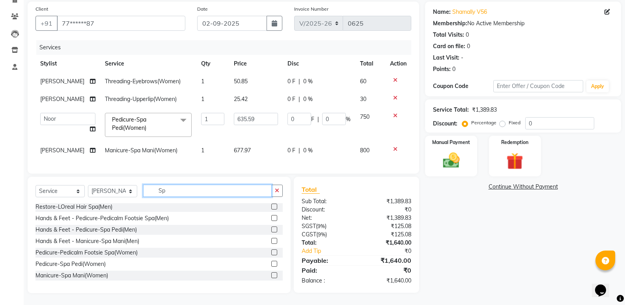
type input "S"
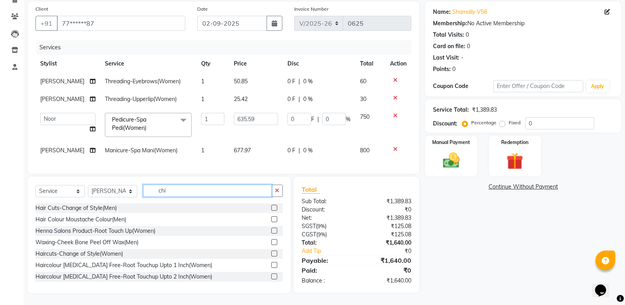
scroll to position [63, 0]
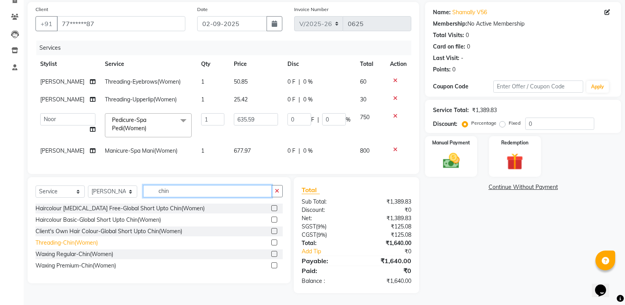
type input "chin"
click at [58, 240] on div "Threading-Chin(Women)" at bounding box center [66, 242] width 62 height 8
checkbox input "false"
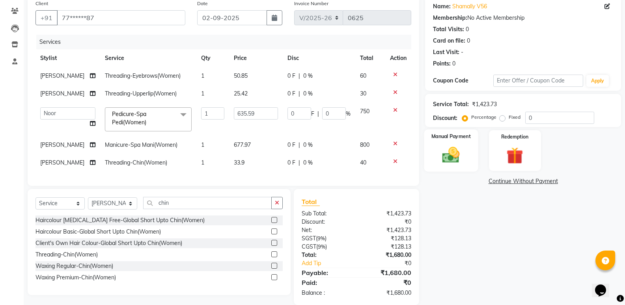
scroll to position [81, 0]
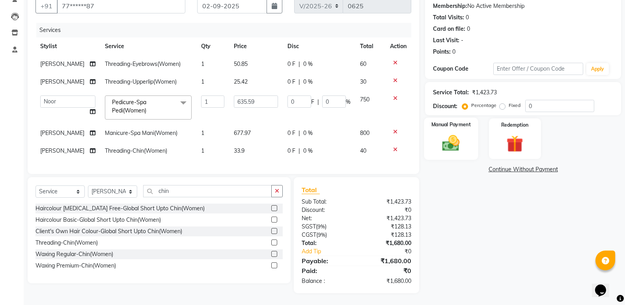
click at [458, 133] on img at bounding box center [451, 143] width 28 height 20
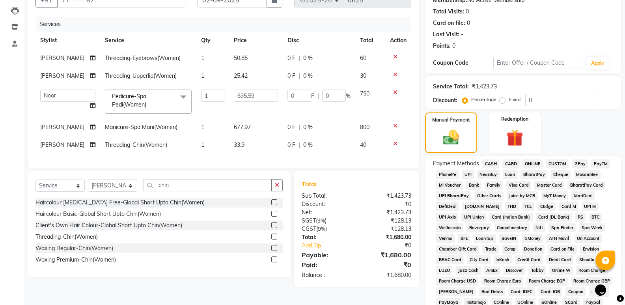
click at [466, 172] on span "UPI" at bounding box center [468, 174] width 12 height 9
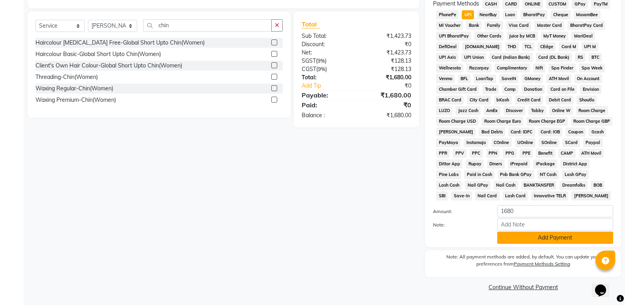
click at [558, 234] on button "Add Payment" at bounding box center [555, 237] width 116 height 12
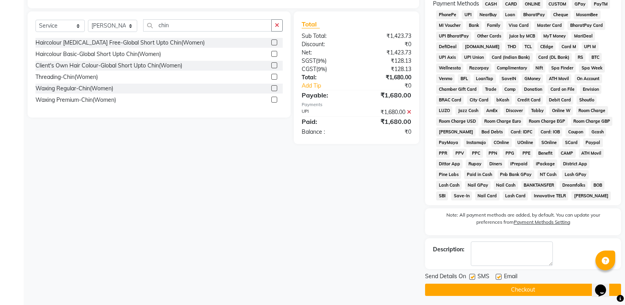
scroll to position [243, 0]
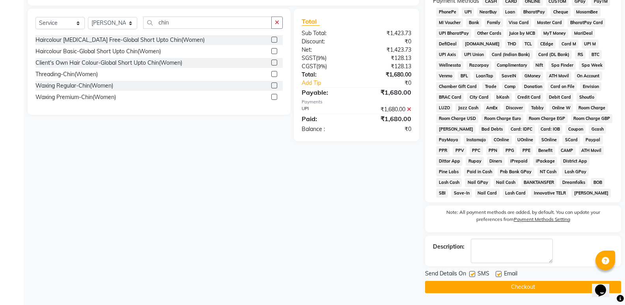
click at [544, 288] on button "Checkout" at bounding box center [523, 287] width 196 height 12
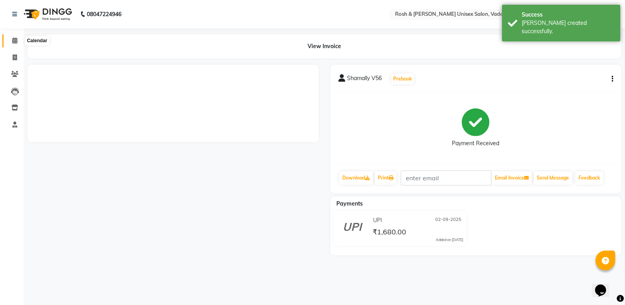
click at [17, 43] on icon at bounding box center [14, 40] width 5 height 6
